Goal: Task Accomplishment & Management: Manage account settings

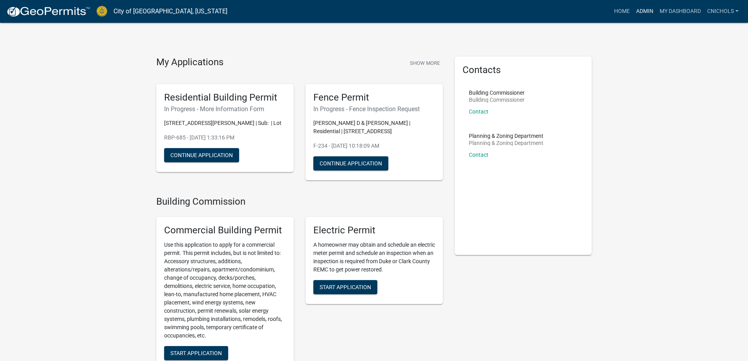
click at [646, 10] on link "Admin" at bounding box center [645, 11] width 24 height 15
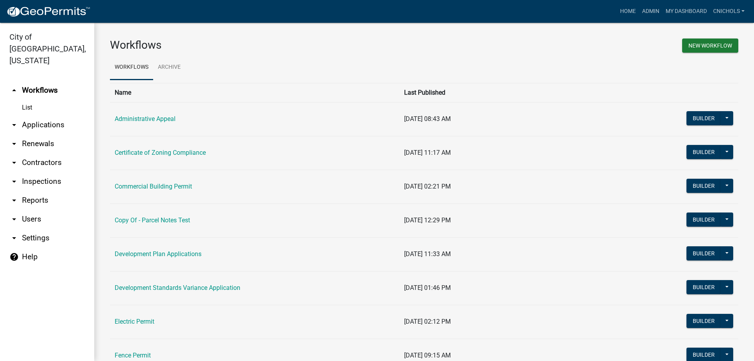
click at [39, 115] on link "arrow_drop_down Applications" at bounding box center [47, 124] width 94 height 19
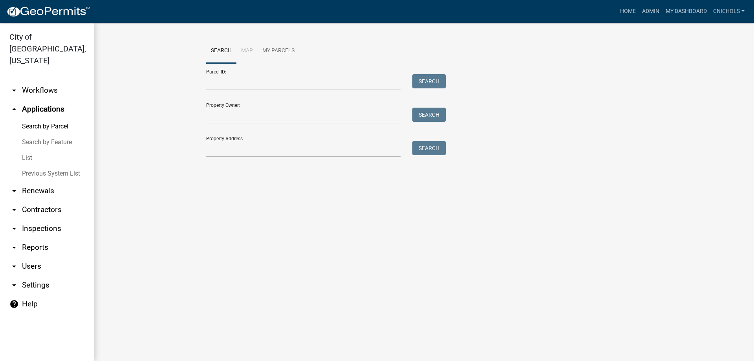
drag, startPoint x: 29, startPoint y: 144, endPoint x: 103, endPoint y: 134, distance: 74.5
click at [30, 150] on link "List" at bounding box center [47, 158] width 94 height 16
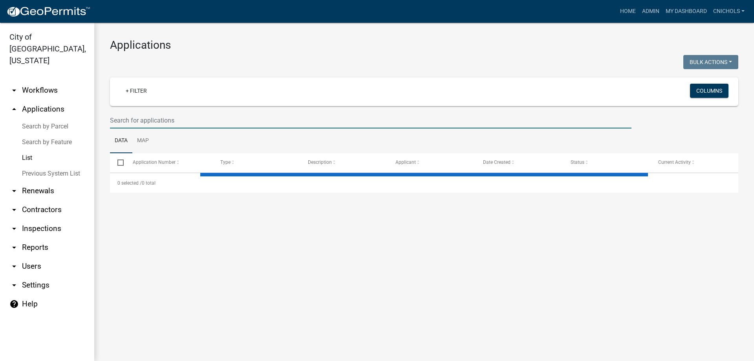
click at [144, 123] on input "text" at bounding box center [370, 120] width 521 height 16
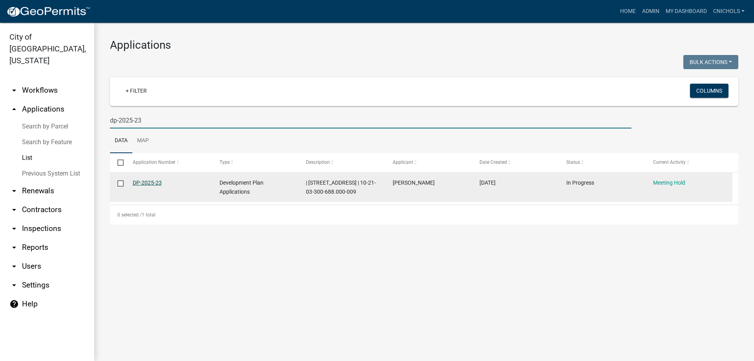
type input "dp-2025-23"
click at [145, 179] on link "DP-2025-23" at bounding box center [147, 182] width 29 height 6
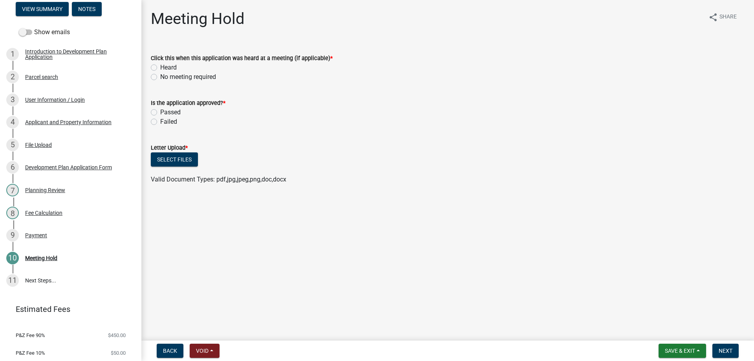
scroll to position [118, 0]
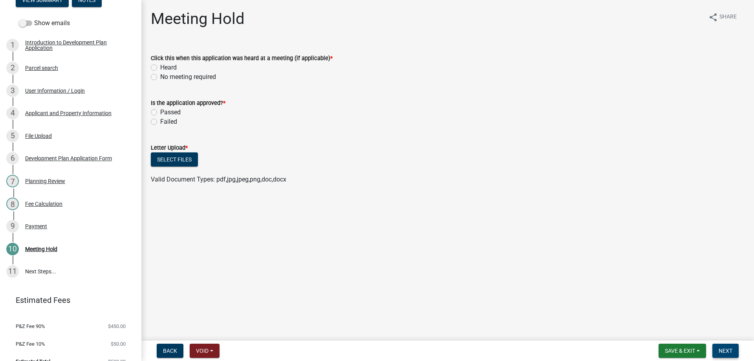
click at [729, 351] on span "Next" at bounding box center [725, 350] width 14 height 6
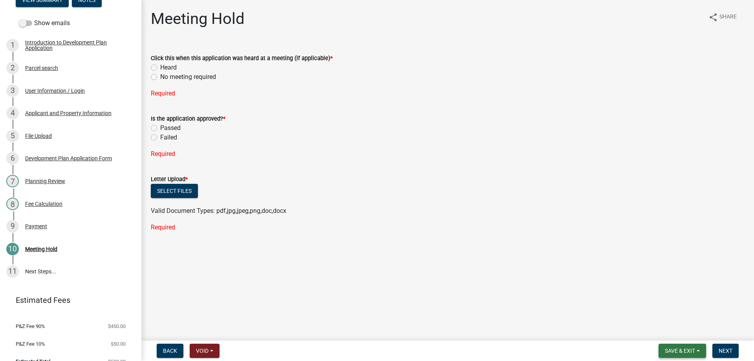
click at [698, 351] on button "Save & Exit" at bounding box center [682, 351] width 48 height 14
click at [664, 329] on button "Save & Exit" at bounding box center [674, 330] width 63 height 19
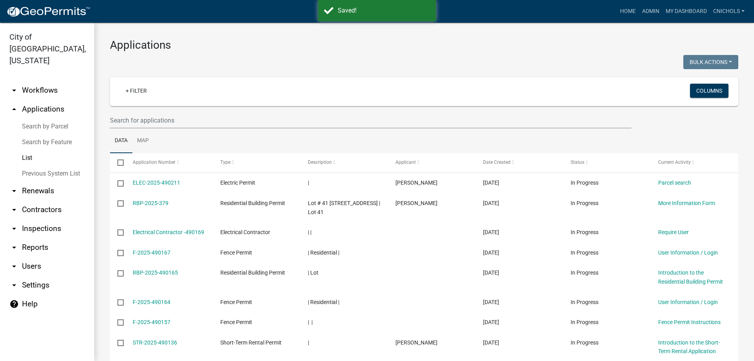
click at [33, 238] on link "arrow_drop_down Reports" at bounding box center [47, 247] width 94 height 19
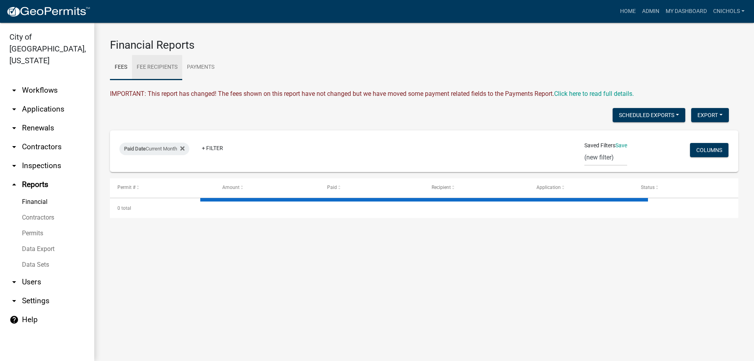
click at [152, 63] on link "Fee Recipients" at bounding box center [157, 67] width 50 height 25
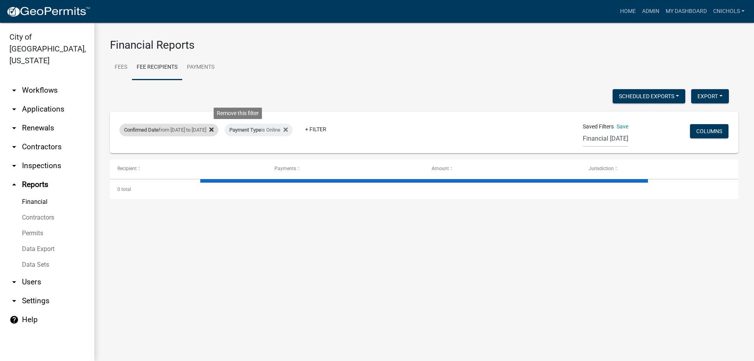
click at [214, 129] on icon at bounding box center [211, 130] width 4 height 4
click at [182, 128] on icon at bounding box center [180, 129] width 4 height 6
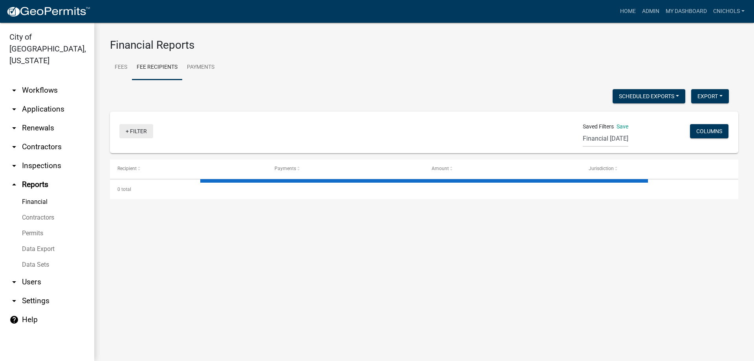
click at [135, 131] on link "+ Filter" at bounding box center [136, 131] width 34 height 14
click at [129, 209] on li "Confirmed Date" at bounding box center [138, 209] width 72 height 18
click at [143, 164] on select "[DATE] [DATE] Current Week Previous Week Current Month Last Month Current Calen…" at bounding box center [172, 159] width 79 height 16
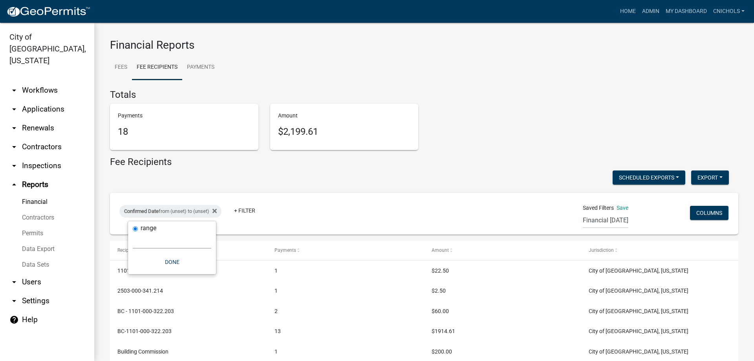
select select "custom"
click at [133, 232] on select "[DATE] [DATE] Current Week Previous Week Current Month Last Month Current Calen…" at bounding box center [172, 240] width 79 height 16
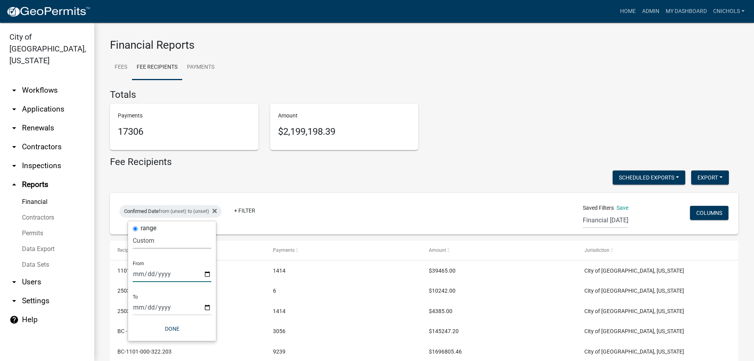
click at [206, 272] on input "date" at bounding box center [172, 274] width 79 height 16
type input "[DATE]"
click at [212, 306] on input "date" at bounding box center [177, 307] width 79 height 16
type input "[DATE]"
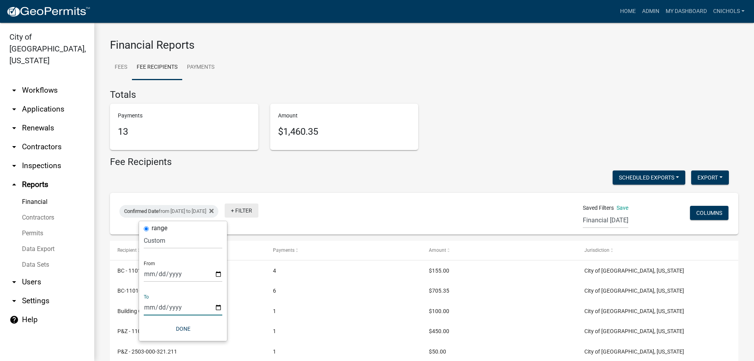
click at [258, 209] on link "+ Filter" at bounding box center [242, 210] width 34 height 14
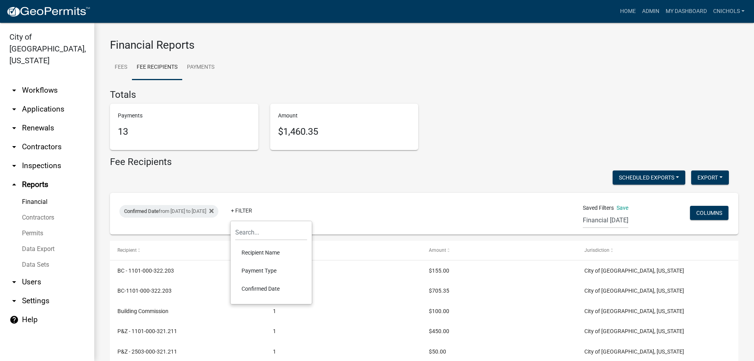
click at [253, 270] on li "Payment Type" at bounding box center [271, 270] width 72 height 18
click at [254, 245] on select "Select an option Online CreditCardPOS Check Cash" at bounding box center [277, 240] width 79 height 16
select select "Online"
click at [248, 232] on select "Select an option Online CreditCardPOS Check Cash" at bounding box center [277, 240] width 79 height 16
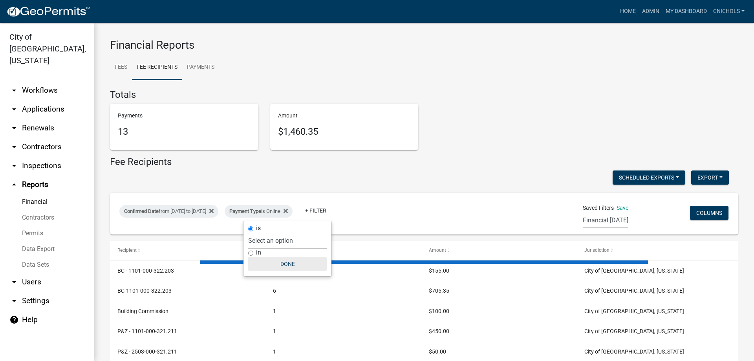
click at [291, 265] on button "Done" at bounding box center [287, 264] width 79 height 14
